Goal: Task Accomplishment & Management: Use online tool/utility

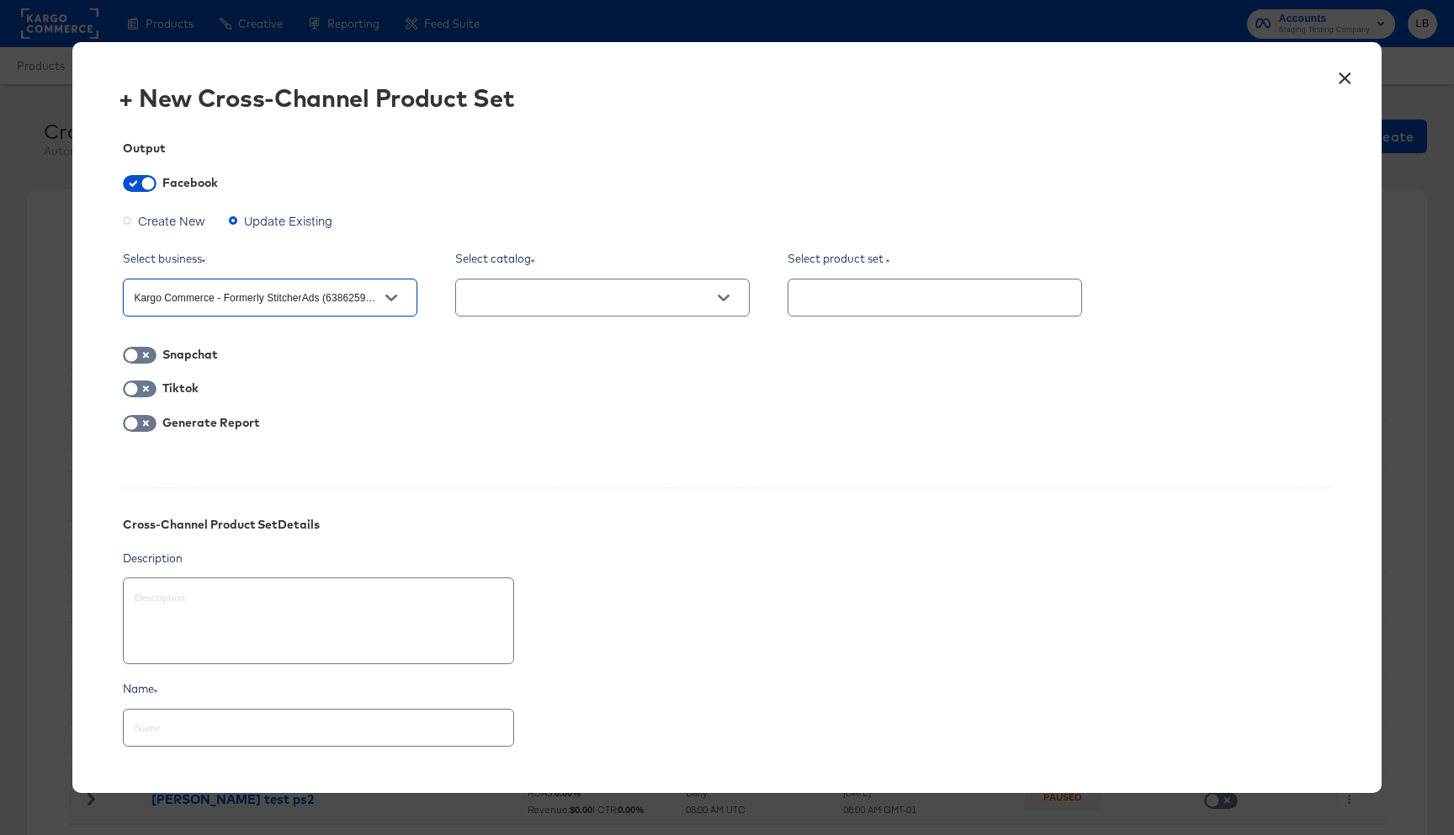
click at [1342, 86] on button "×" at bounding box center [1345, 74] width 30 height 30
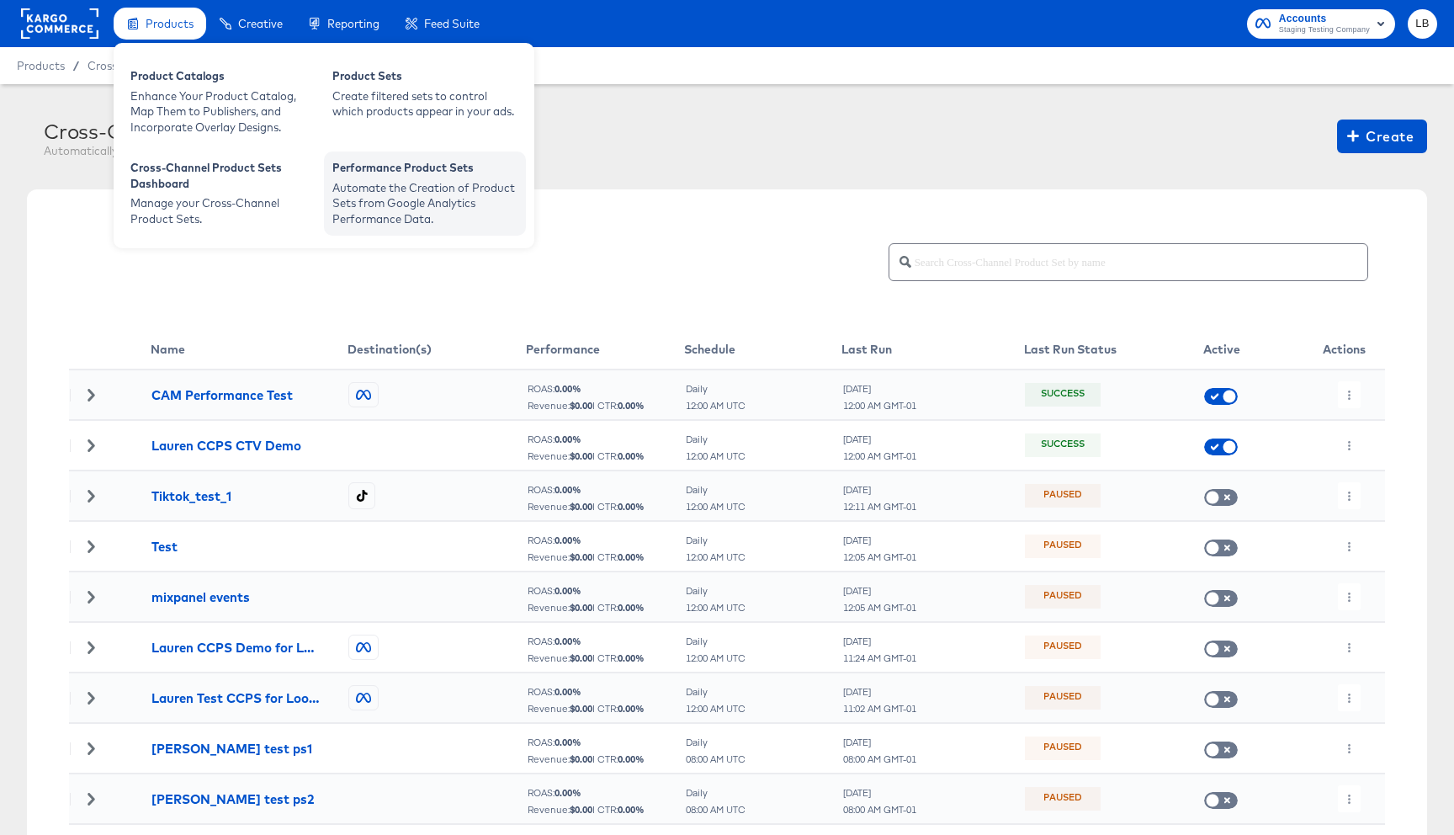
click at [354, 158] on div "Performance Product Sets Automate the Creation of Product Sets from Google Anal…" at bounding box center [425, 192] width 202 height 83
click at [363, 176] on div "Performance Product Sets" at bounding box center [424, 170] width 185 height 20
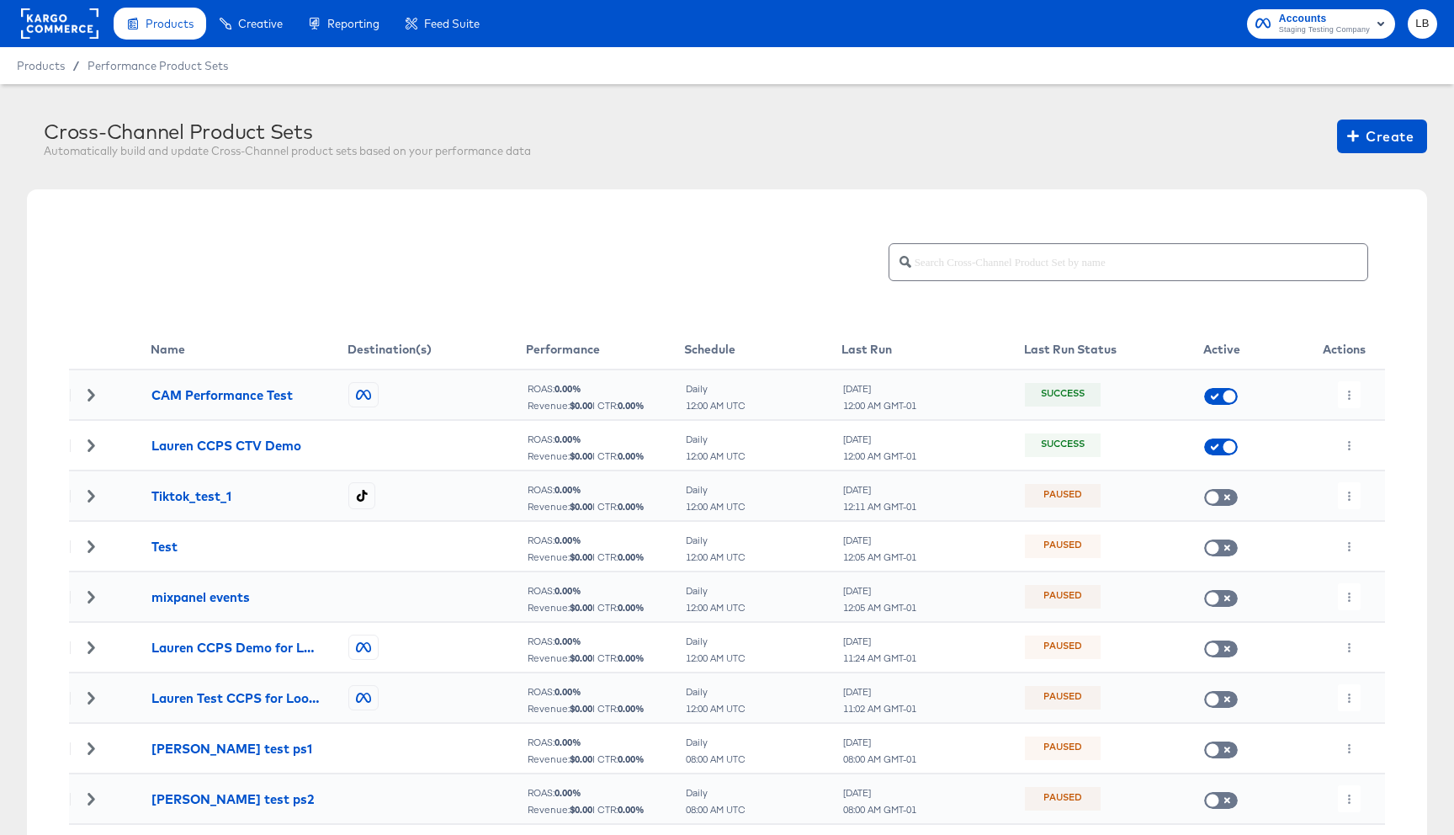
click at [51, 13] on rect at bounding box center [59, 23] width 77 height 30
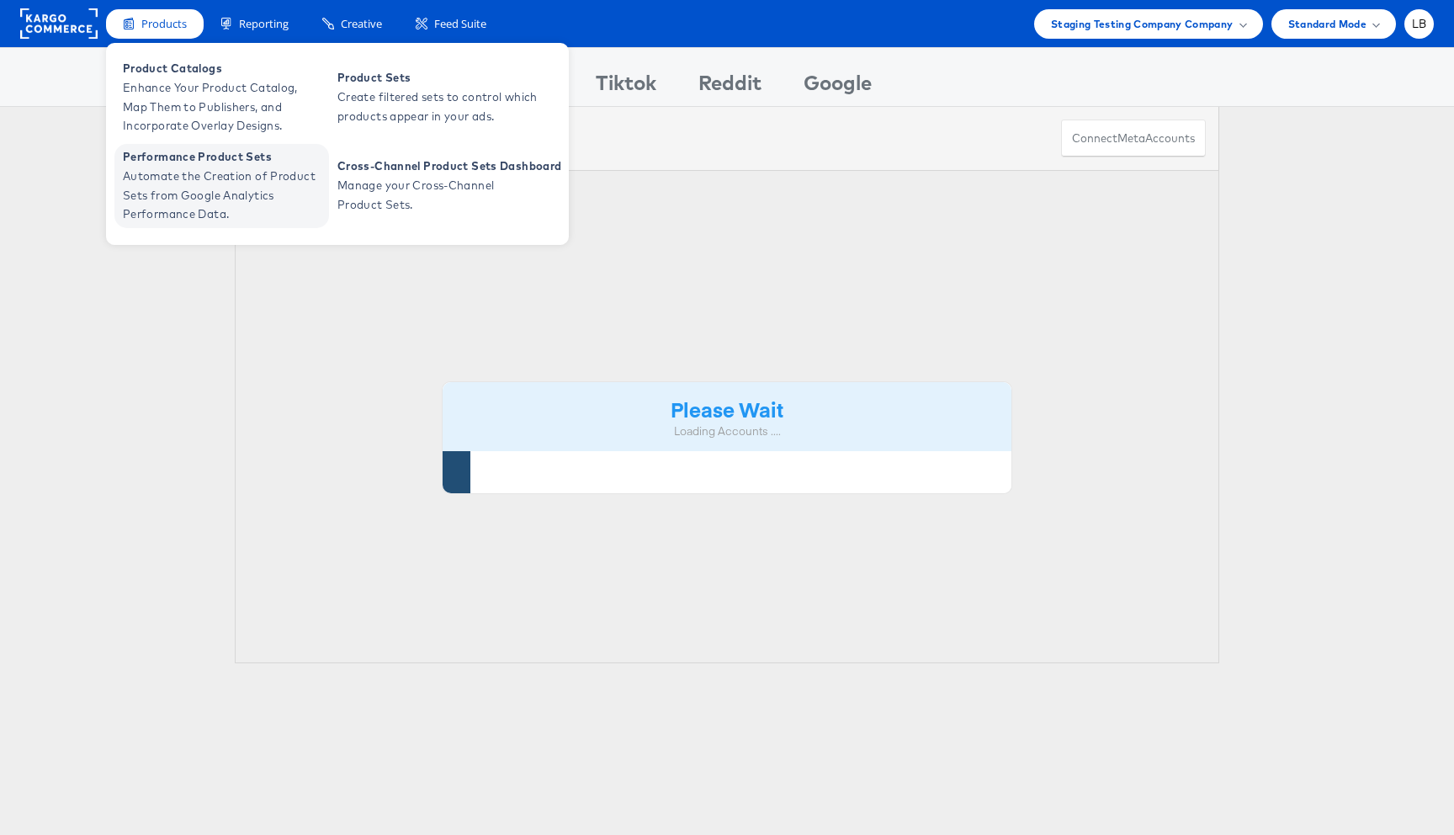
click at [202, 176] on span "Automate the Creation of Product Sets from Google Analytics Performance Data." at bounding box center [224, 195] width 202 height 57
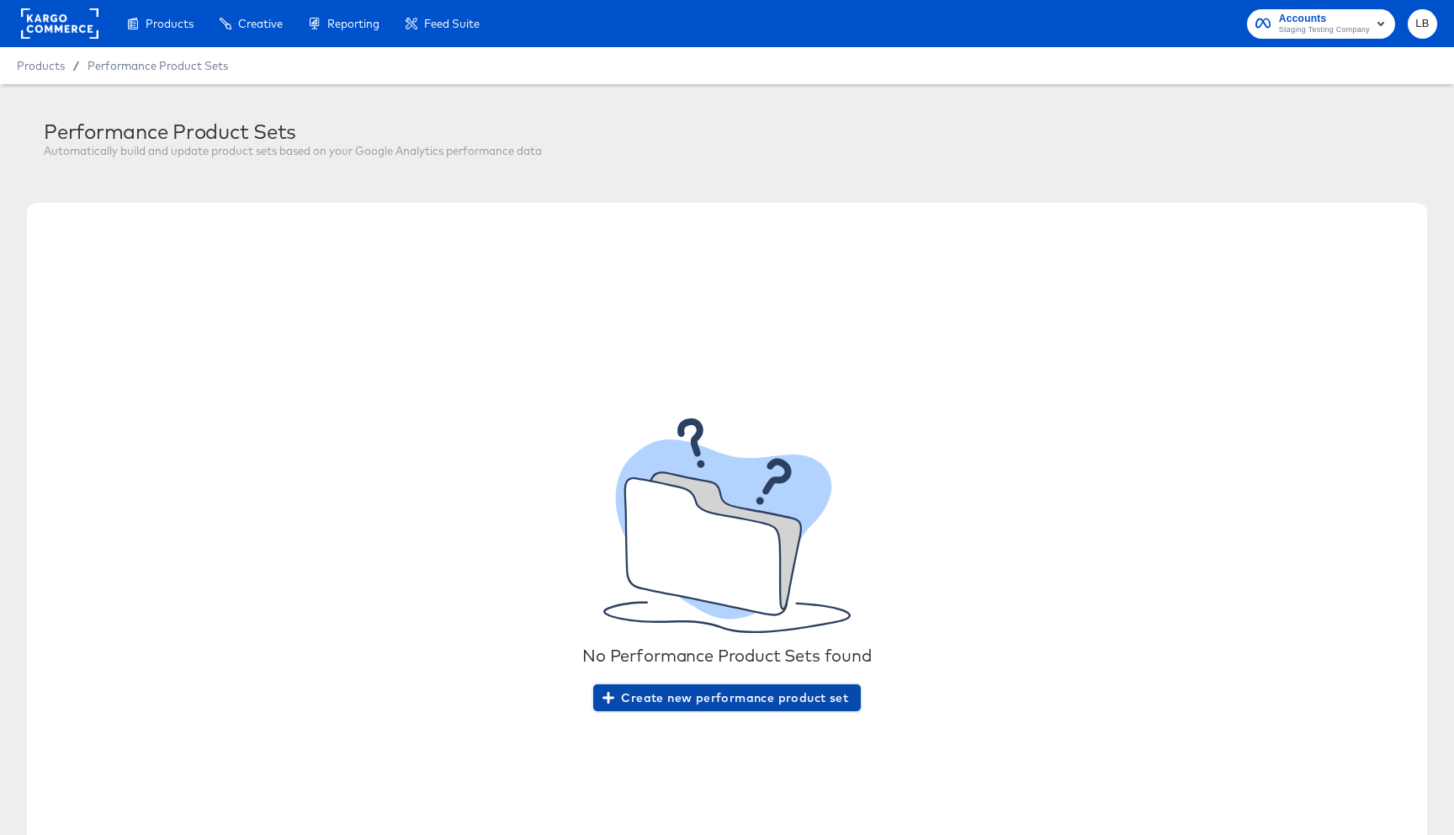
click at [728, 706] on span "Create new performance product set" at bounding box center [727, 697] width 242 height 21
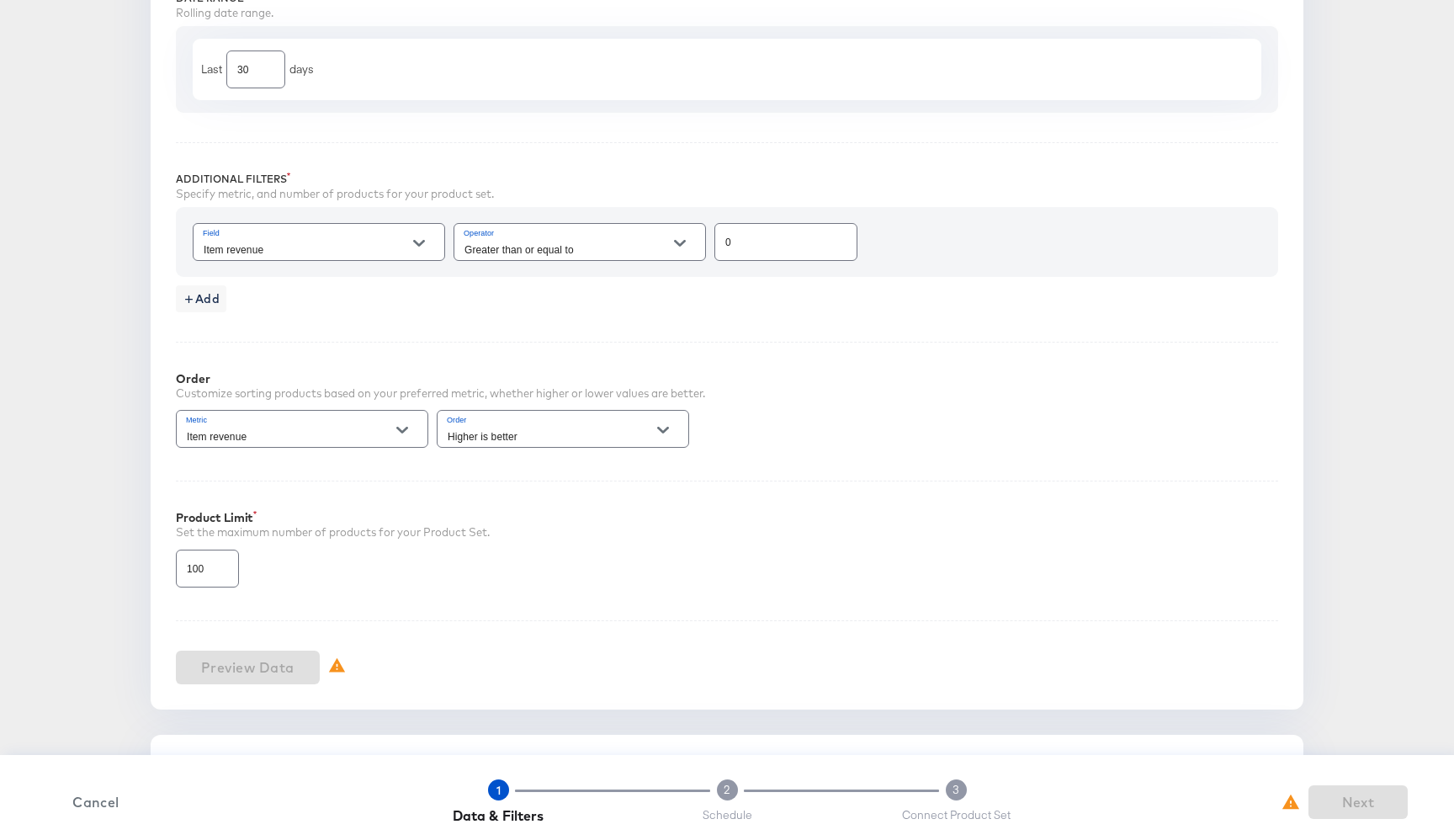
scroll to position [612, 0]
